Goal: Task Accomplishment & Management: Use online tool/utility

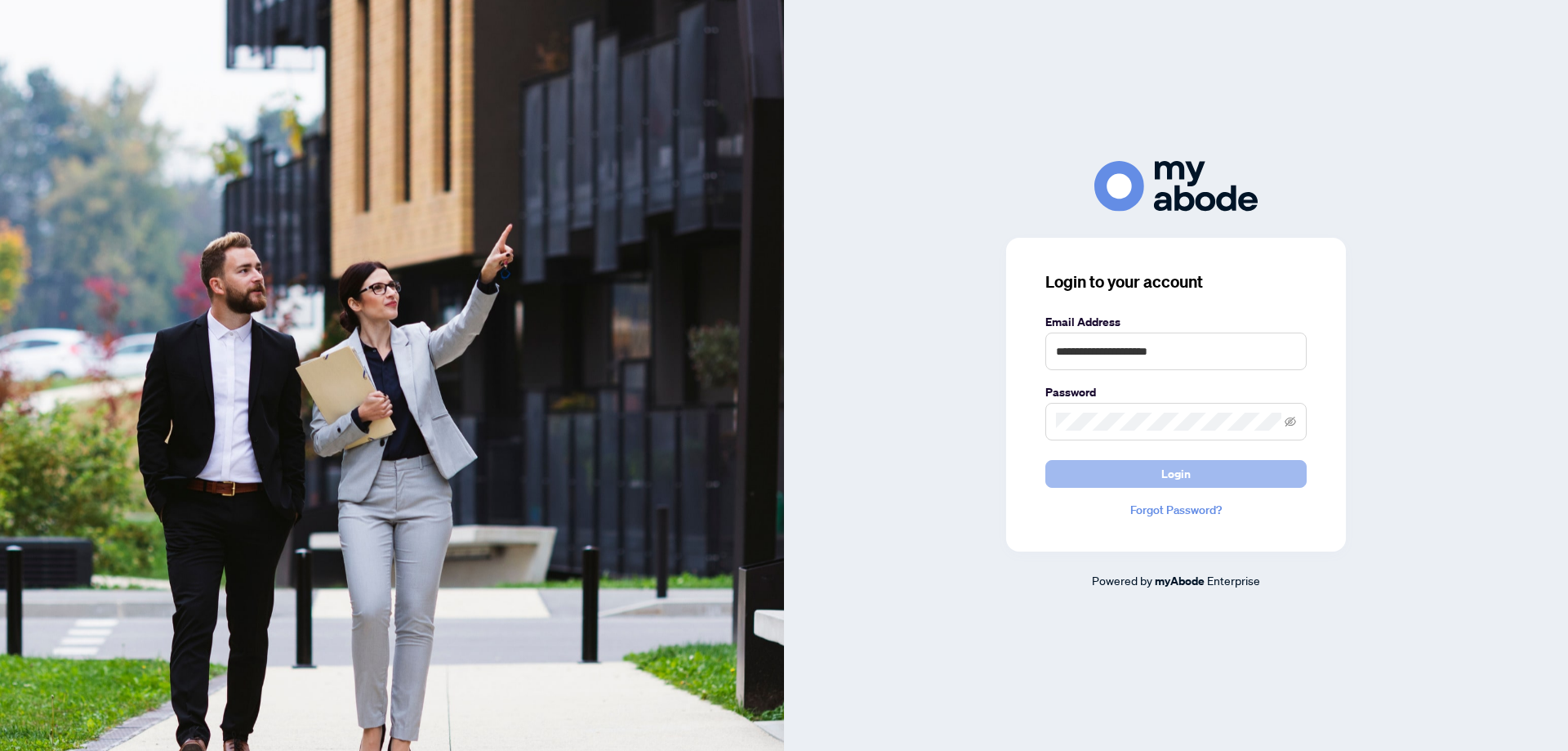
click at [1167, 472] on span "Login" at bounding box center [1175, 474] width 29 height 26
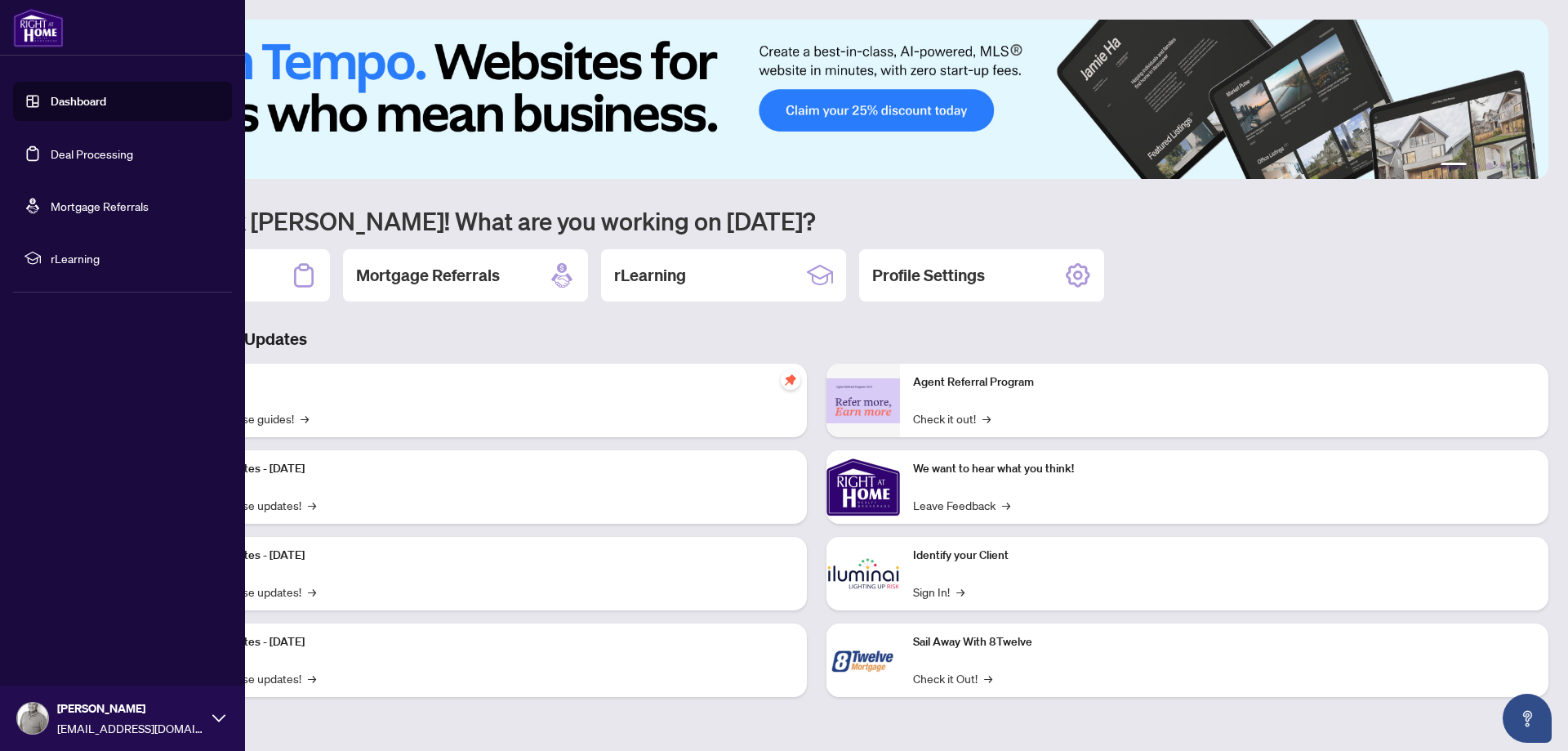
click at [53, 156] on link "Deal Processing" at bounding box center [92, 153] width 83 height 15
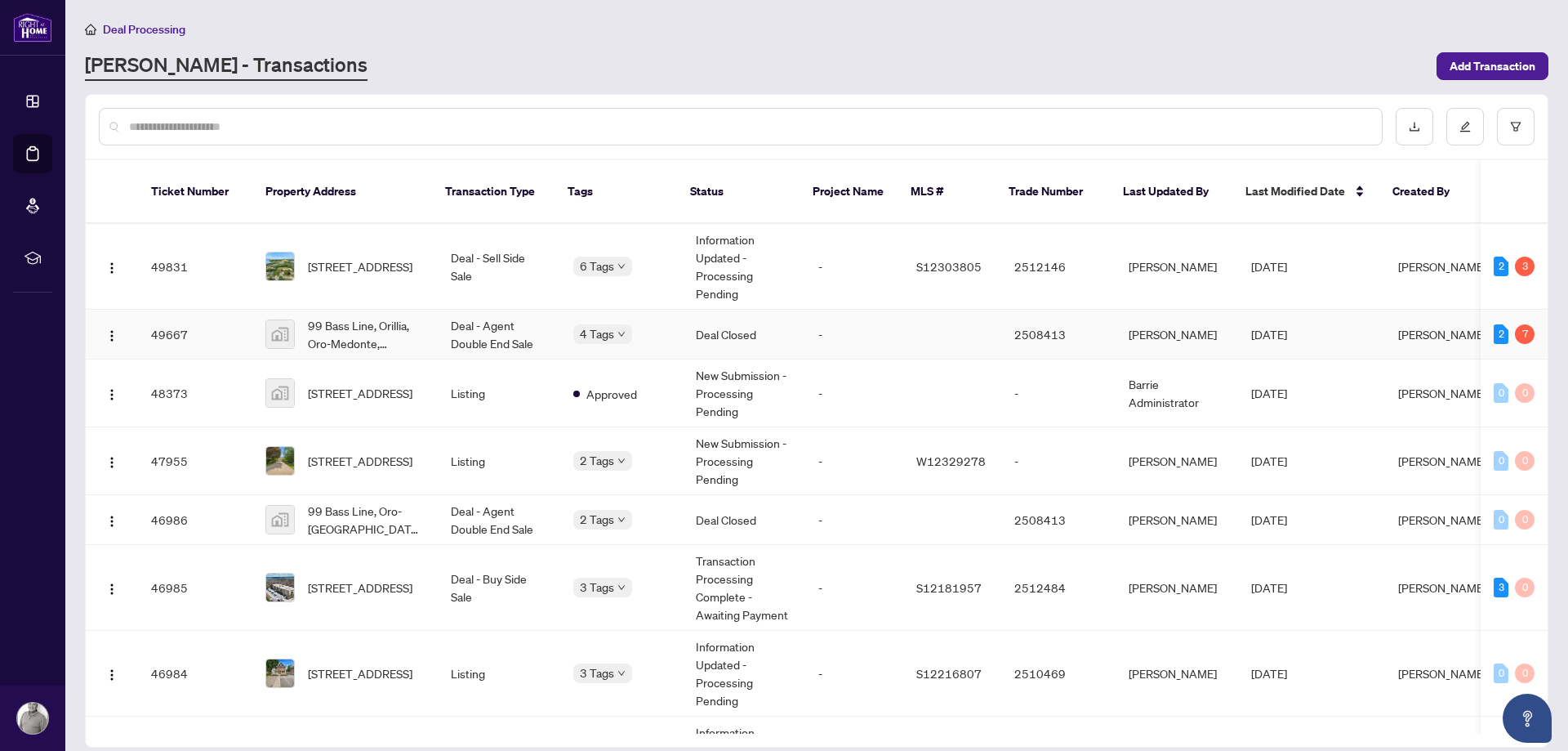
click at [372, 316] on span "99 Bass Line, Orillia, Oro-Medonte, [GEOGRAPHIC_DATA], [GEOGRAPHIC_DATA]" at bounding box center [366, 334] width 117 height 36
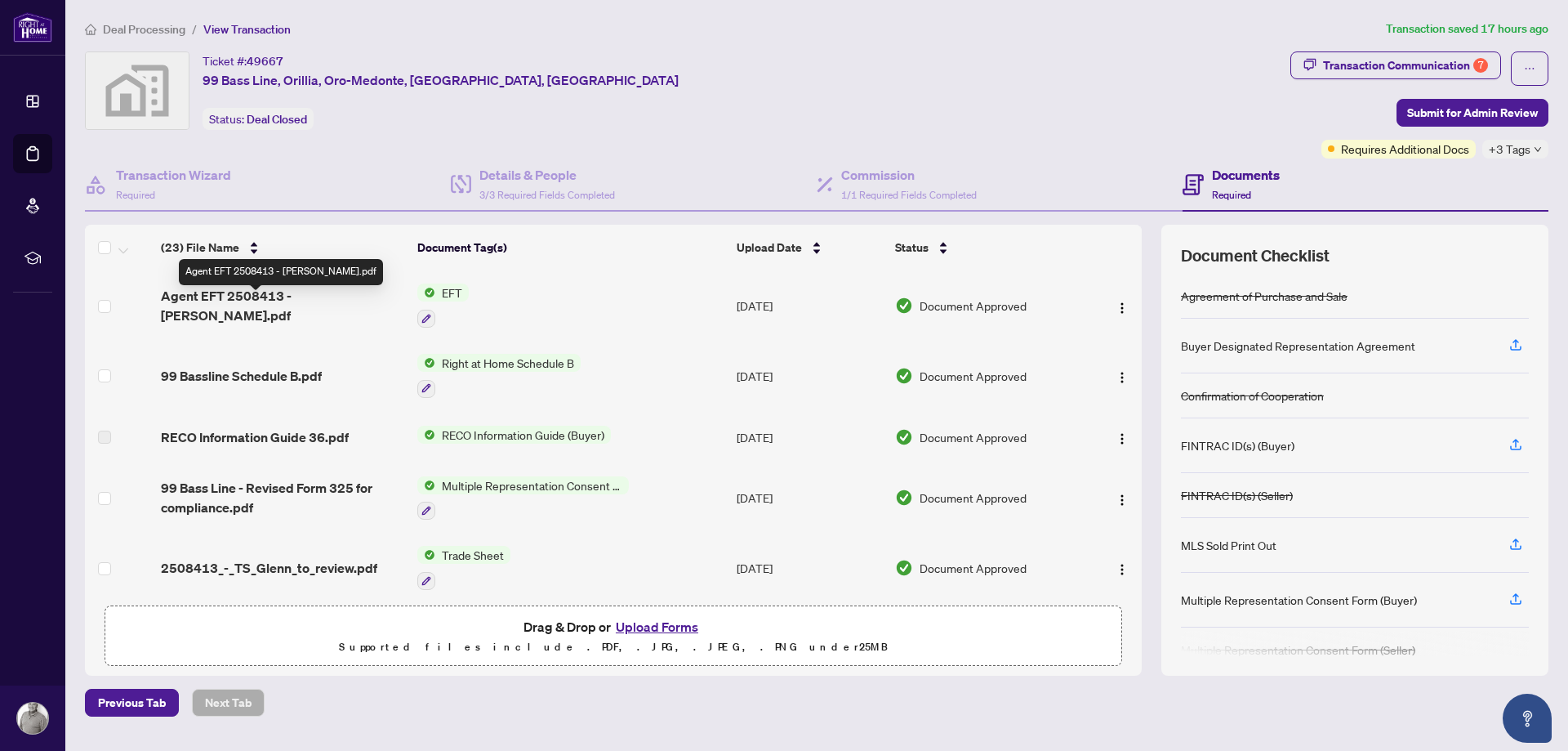
click at [294, 308] on span "Agent EFT 2508413 - [PERSON_NAME].pdf" at bounding box center [282, 306] width 243 height 40
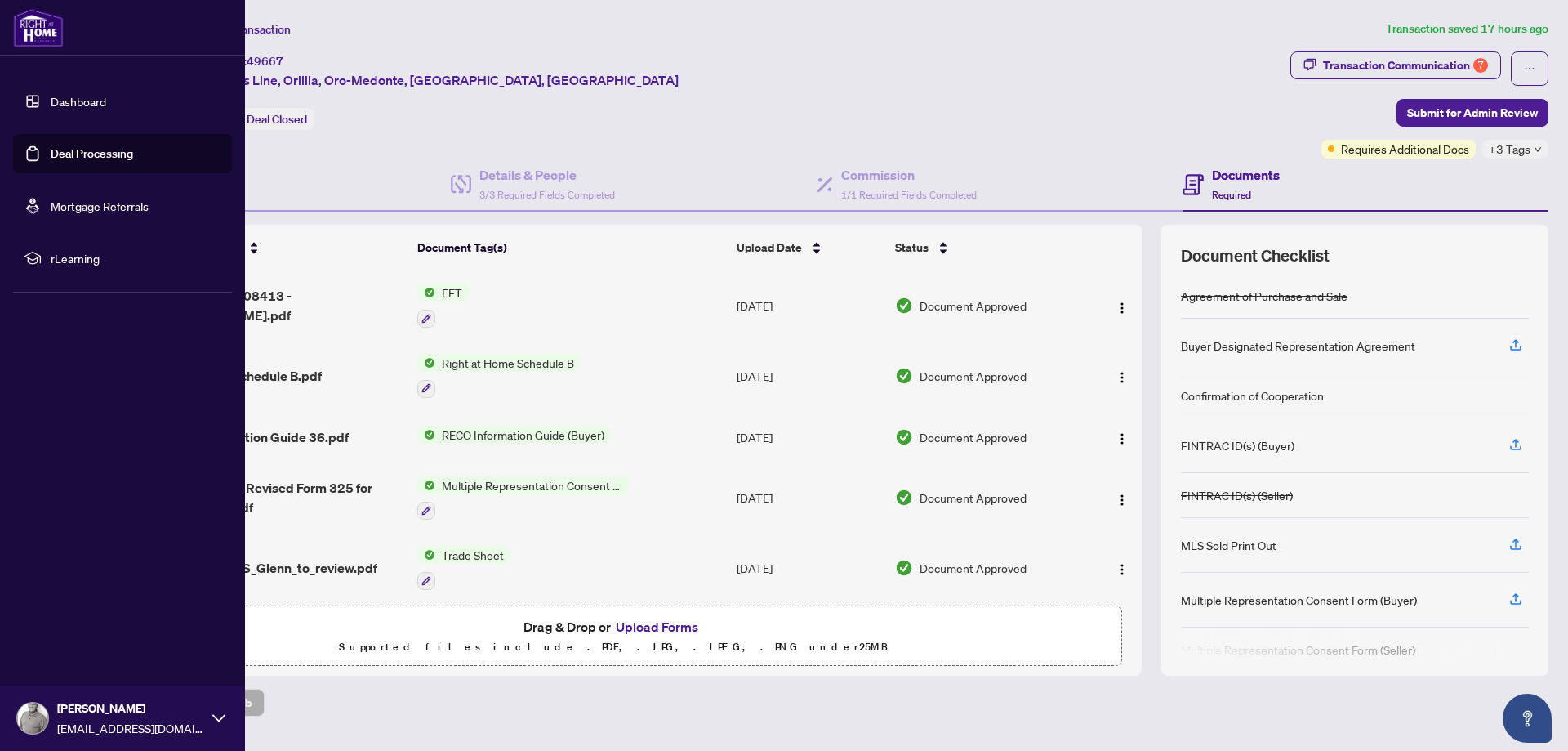
click at [51, 150] on link "Deal Processing" at bounding box center [92, 153] width 83 height 15
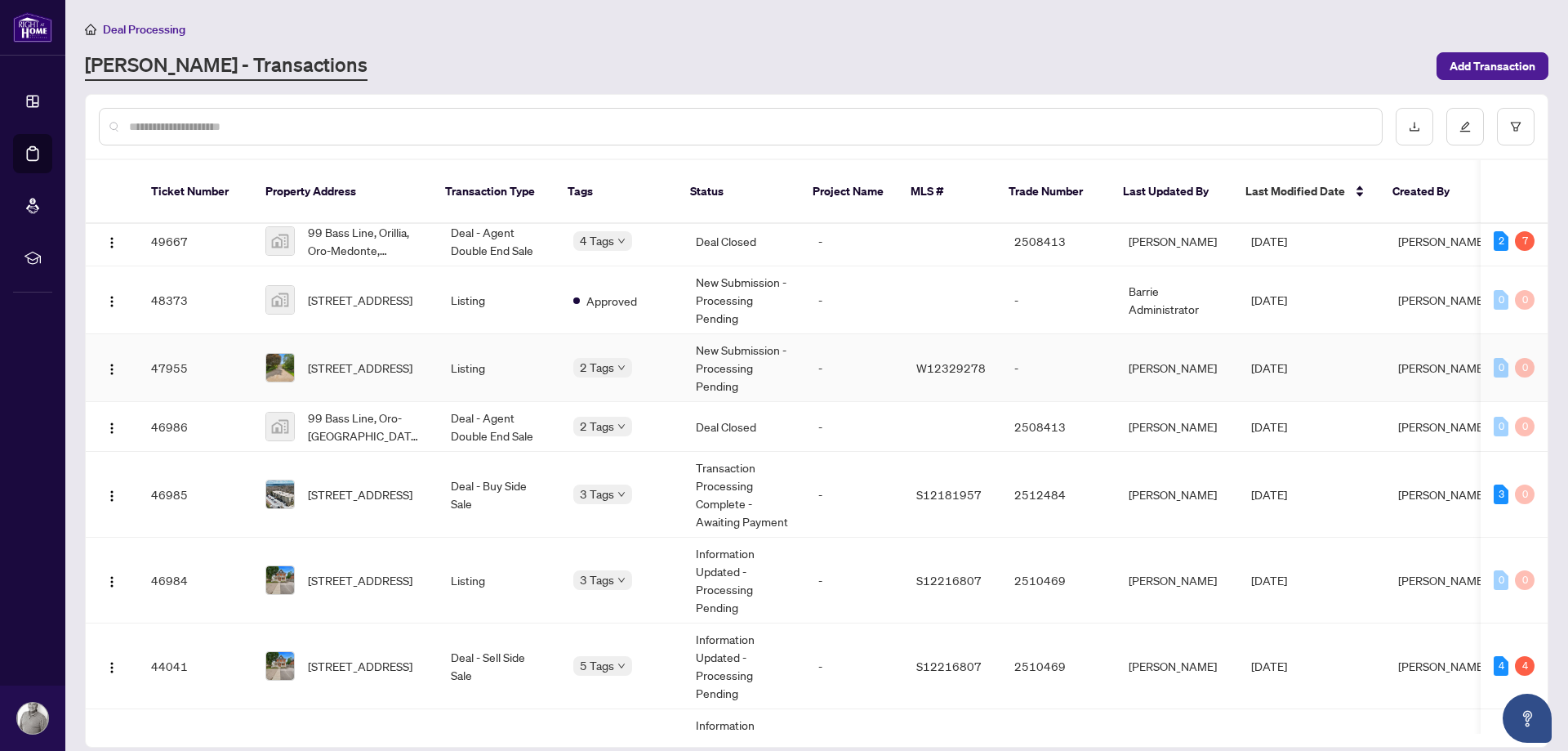
scroll to position [186, 0]
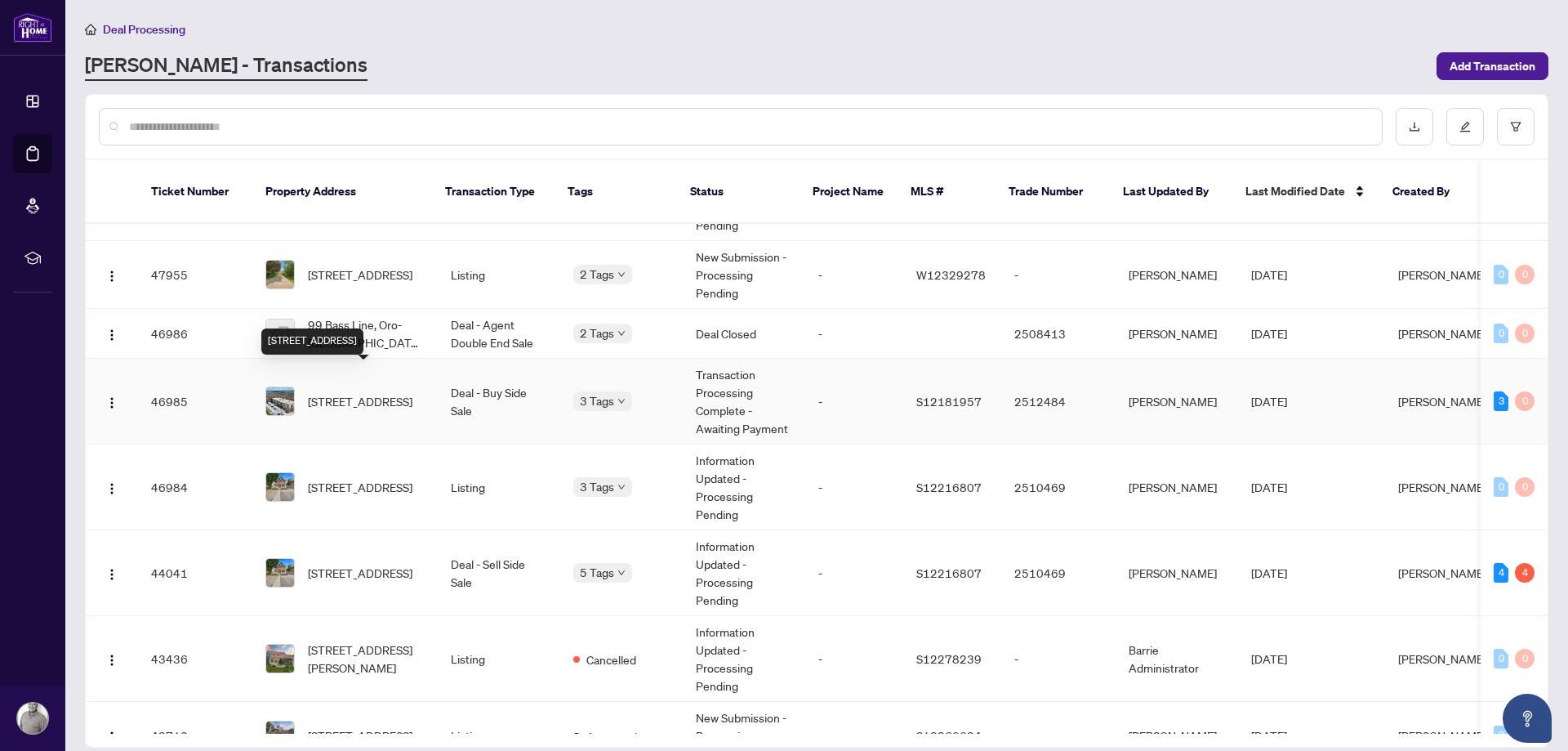
click at [344, 392] on span "[STREET_ADDRESS]" at bounding box center [359, 401] width 104 height 18
